Goal: Navigation & Orientation: Find specific page/section

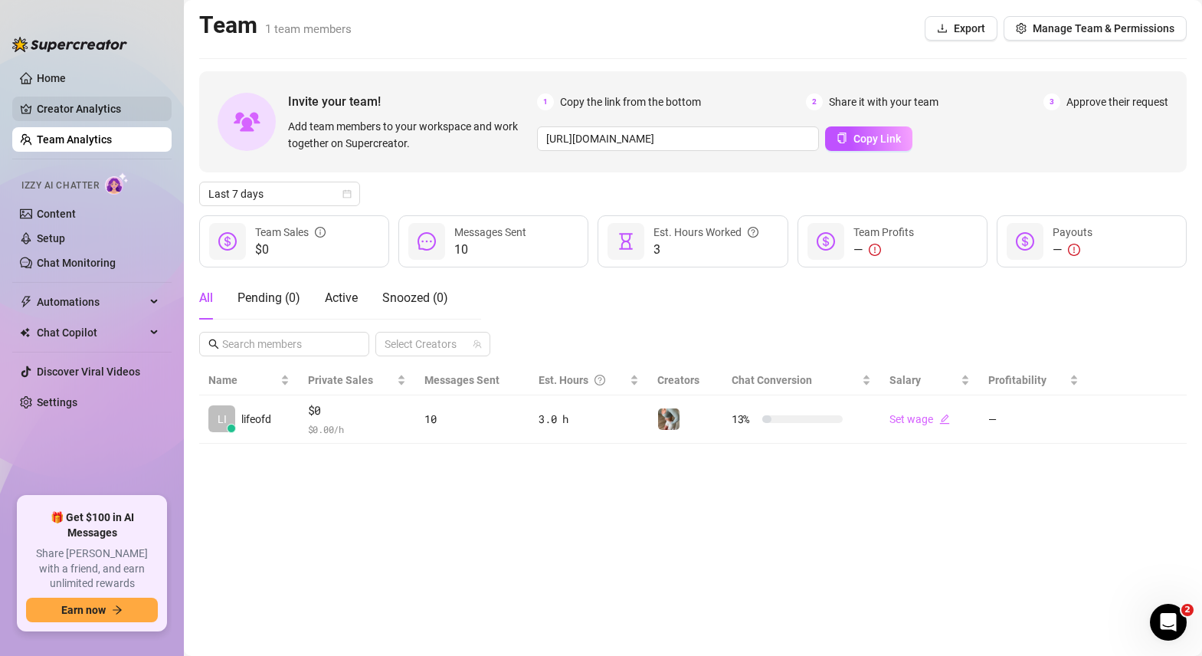
click at [99, 118] on link "Creator Analytics" at bounding box center [98, 109] width 123 height 25
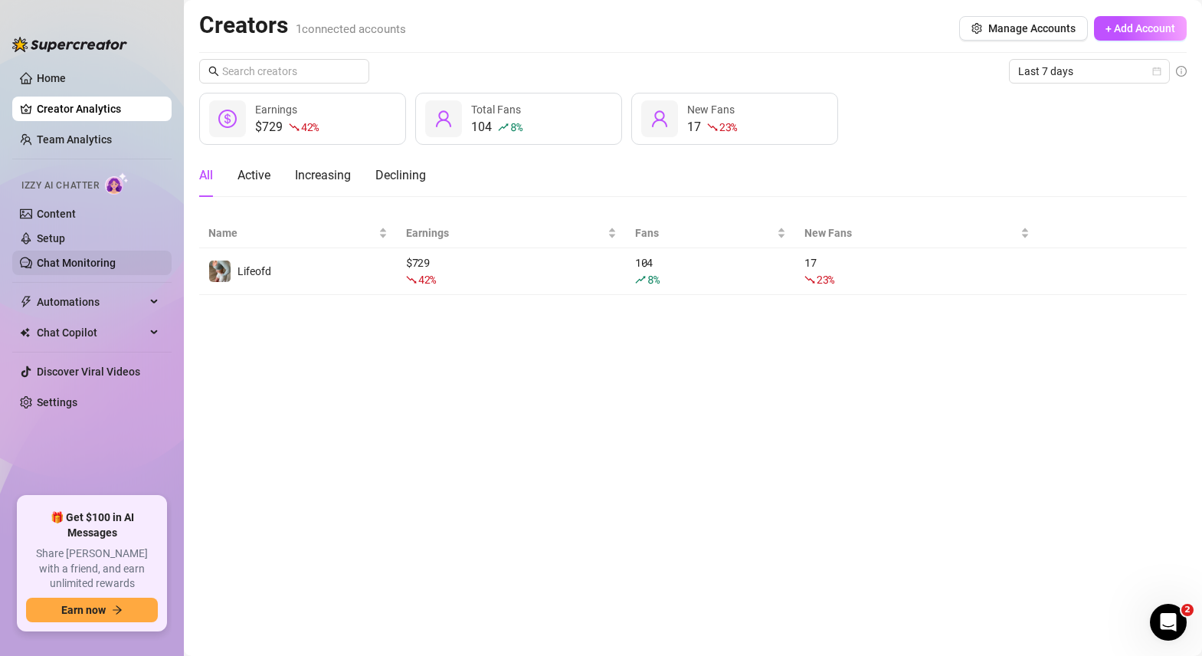
click at [54, 261] on link "Chat Monitoring" at bounding box center [76, 263] width 79 height 12
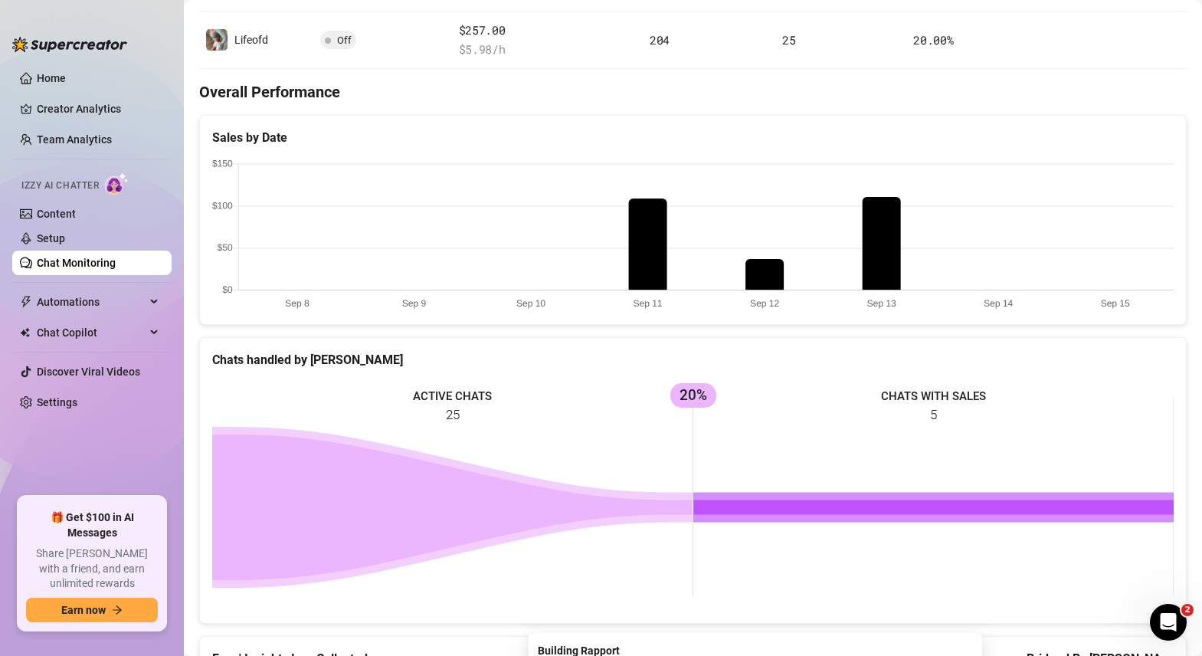
scroll to position [321, 0]
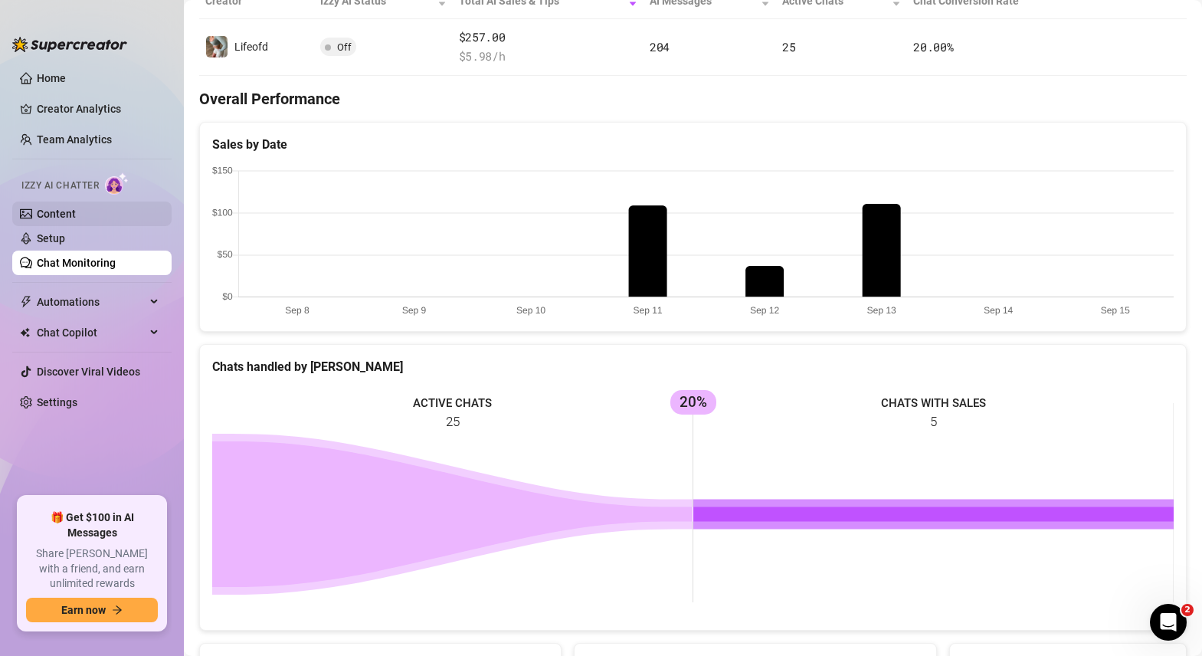
click at [64, 213] on link "Content" at bounding box center [56, 214] width 39 height 12
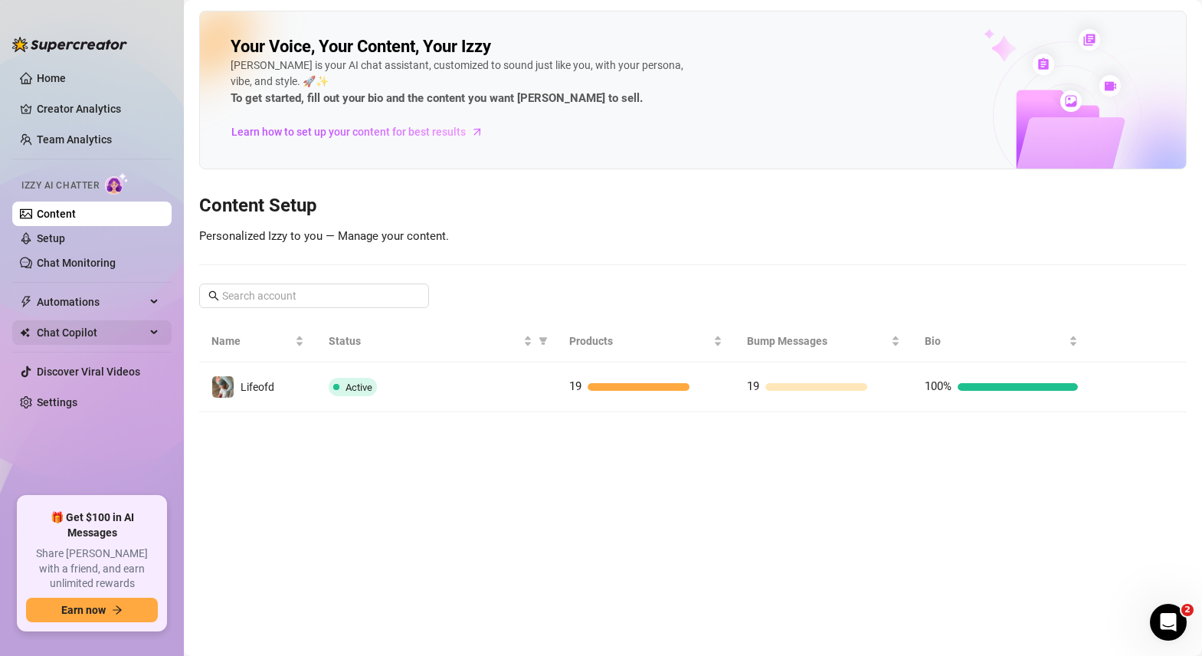
click at [82, 333] on span "Chat Copilot" at bounding box center [91, 332] width 109 height 25
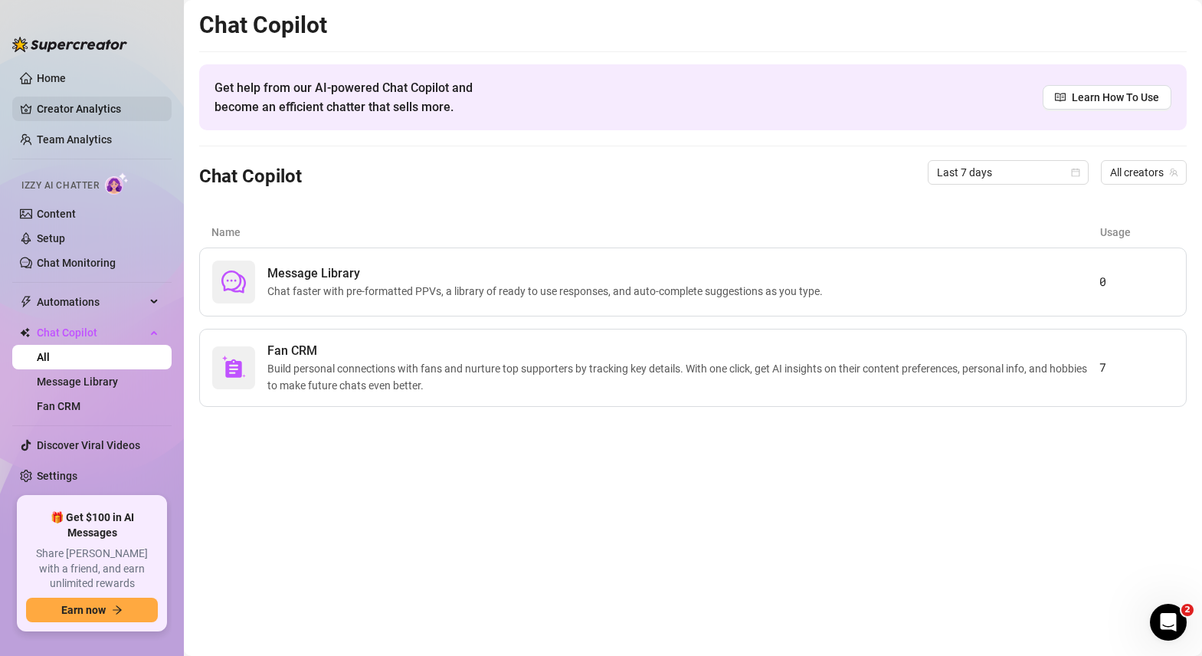
click at [67, 118] on link "Creator Analytics" at bounding box center [98, 109] width 123 height 25
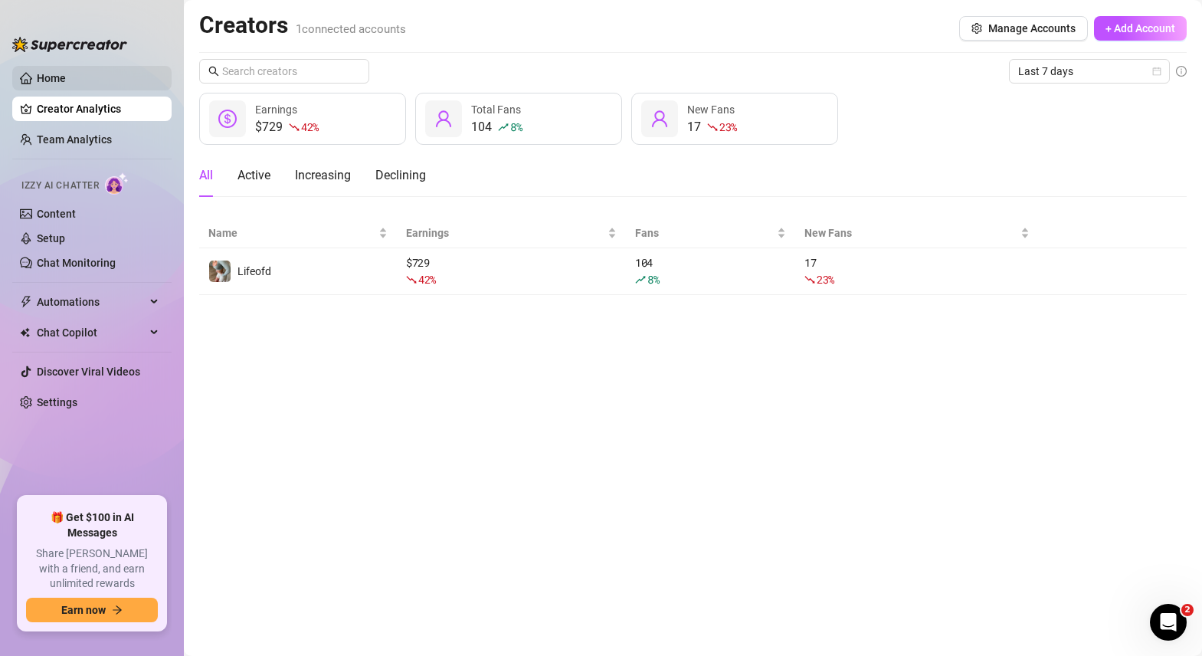
click at [58, 78] on link "Home" at bounding box center [51, 78] width 29 height 12
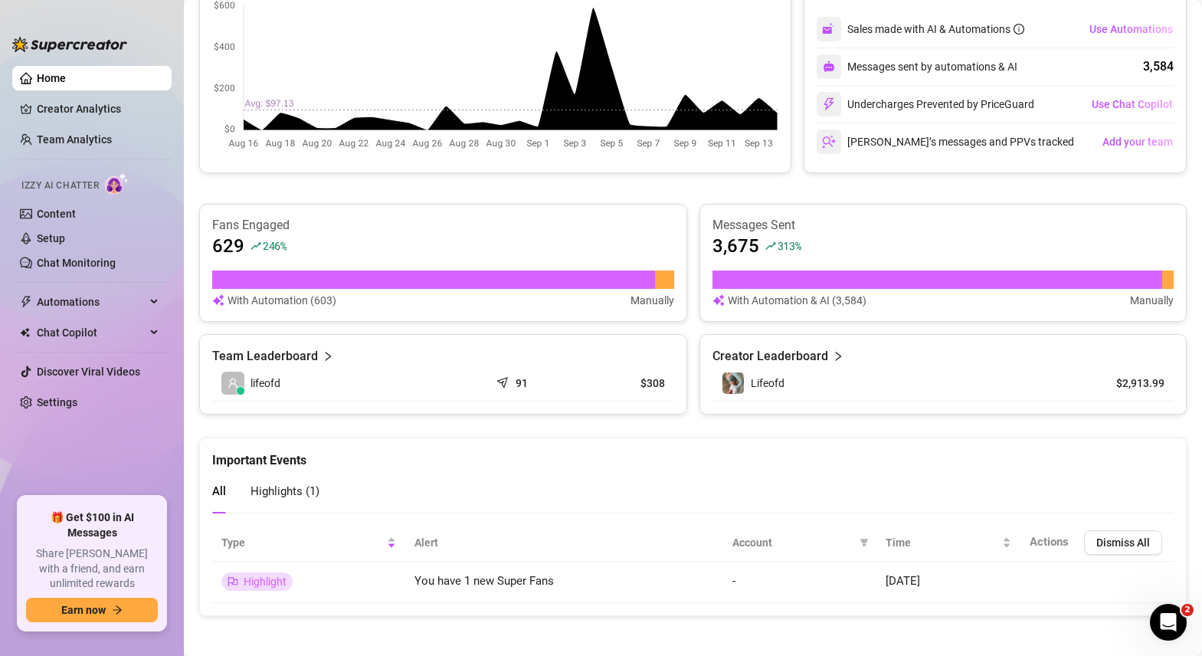
scroll to position [375, 0]
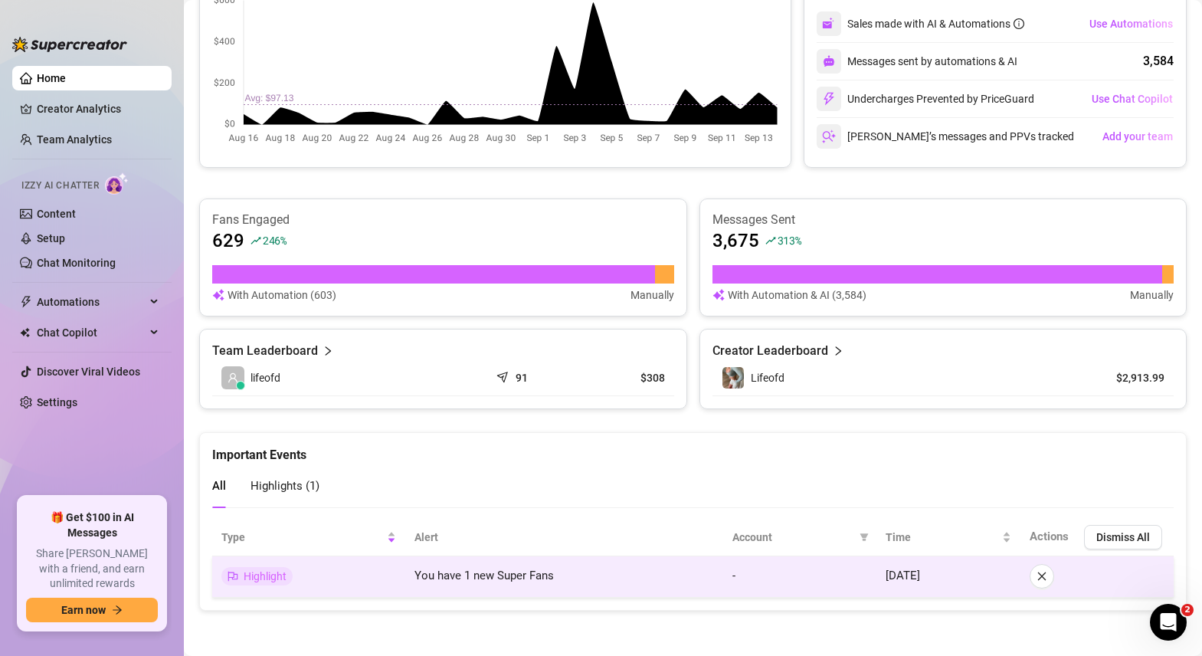
click at [501, 583] on td "You have 1 new Super Fans" at bounding box center [564, 576] width 318 height 41
click at [266, 574] on span "Highlight" at bounding box center [265, 576] width 43 height 12
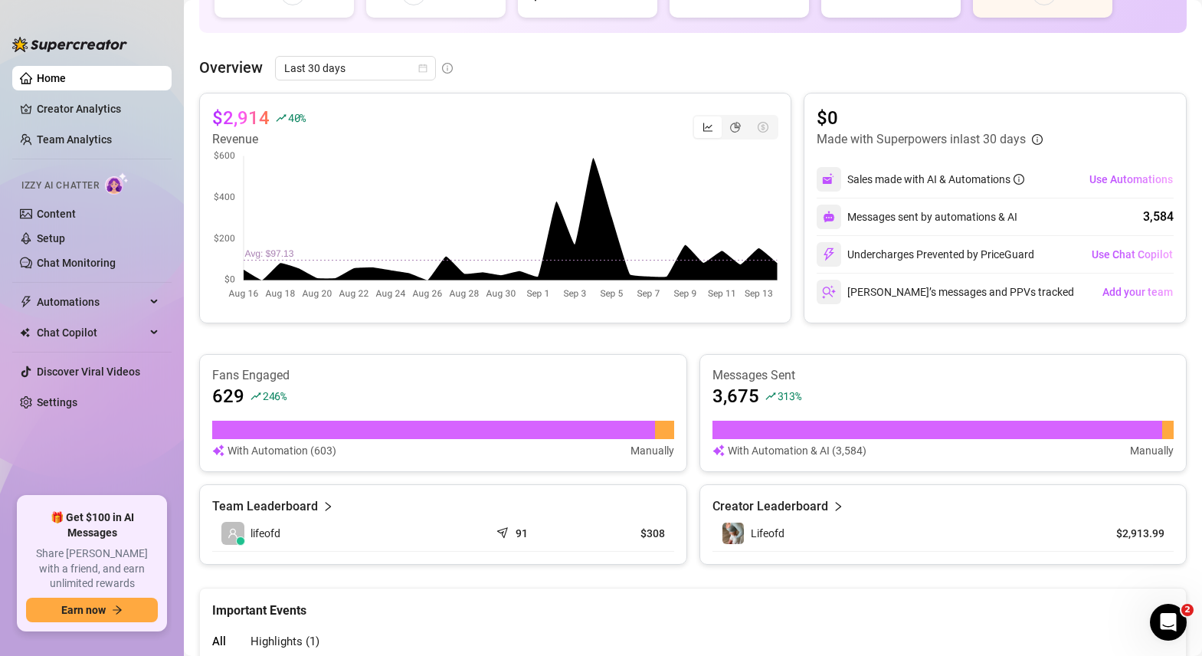
scroll to position [0, 0]
